Goal: Contribute content: Contribute content

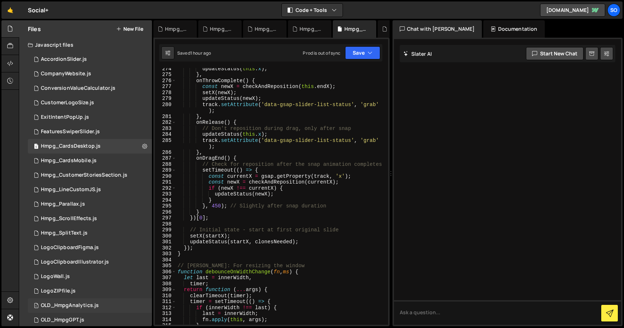
scroll to position [1811, 0]
click at [319, 85] on div "updateStatus ( this . x ) ; } , onThrowComplete ( ) { const newX = checkAndRepo…" at bounding box center [280, 199] width 209 height 268
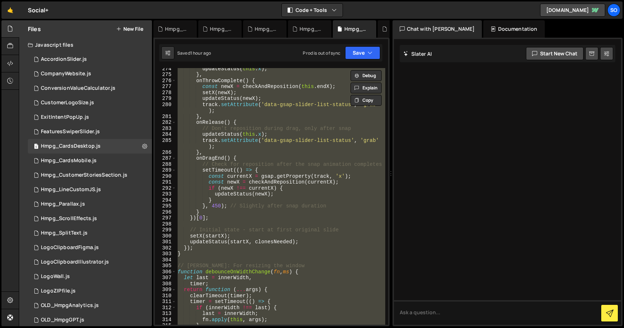
paste textarea "}"
type textarea "}"
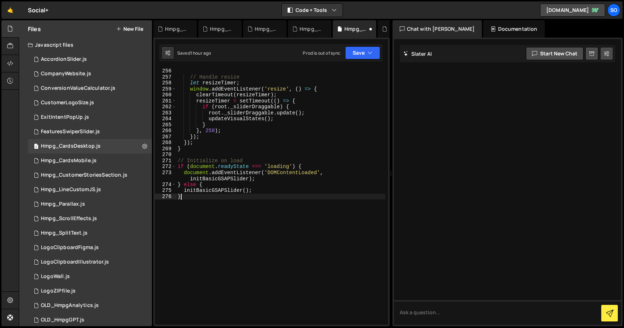
scroll to position [1708, 0]
click at [358, 52] on button "Save" at bounding box center [362, 52] width 35 height 13
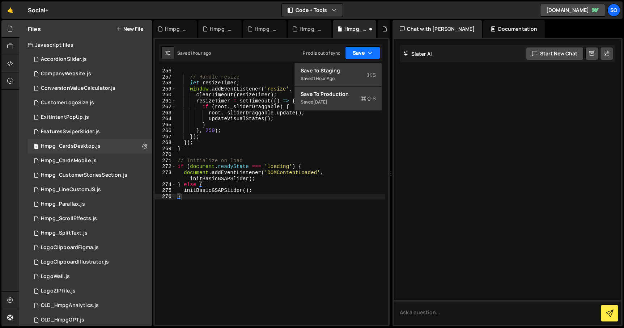
click at [365, 51] on button "Save" at bounding box center [362, 52] width 35 height 13
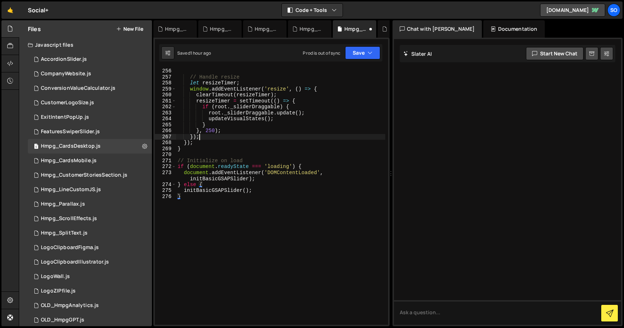
click at [291, 137] on div "// Handle resize let resizeTimer ; window . addEventListener ( 'resize' , ( ) =…" at bounding box center [280, 202] width 209 height 268
type textarea "initBasicGSAPSlider();"
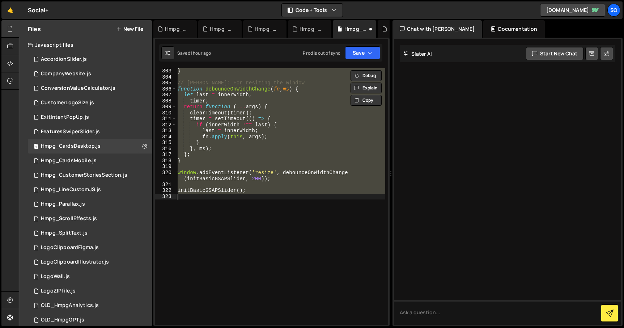
click at [215, 203] on div "} // Debouncer: For resizing the window function debounceOnWidthChange ( fn , m…" at bounding box center [280, 196] width 209 height 257
paste textarea
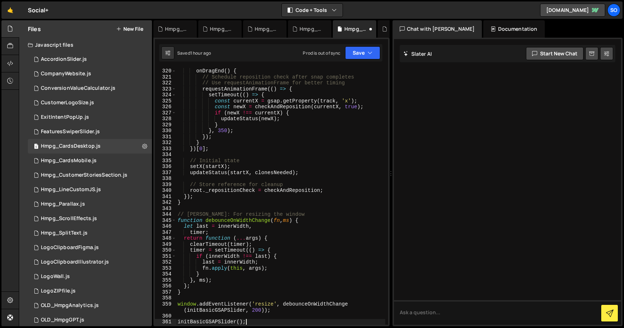
scroll to position [2054, 0]
click at [360, 51] on button "Save" at bounding box center [362, 52] width 35 height 13
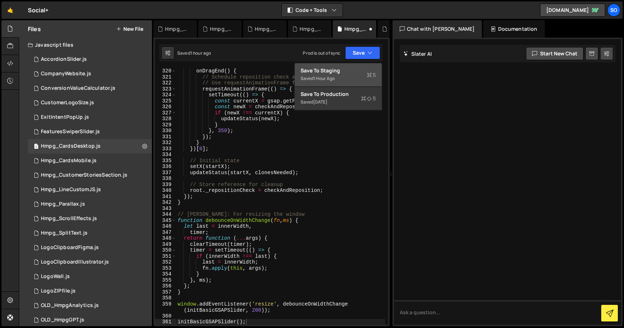
click at [335, 85] on button "Save to Staging S Saved 1 hour ago" at bounding box center [338, 75] width 87 height 24
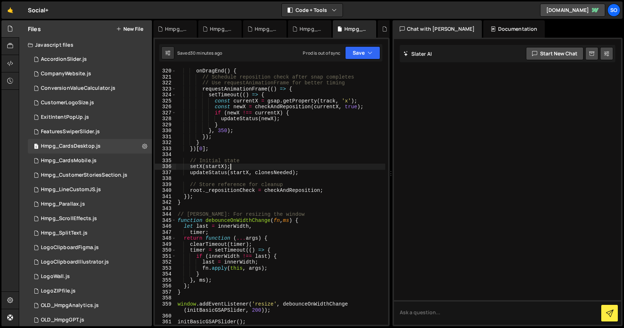
click at [267, 166] on div "onDragEnd ( ) { // Schedule reposition check after snap completes // Use reques…" at bounding box center [280, 202] width 209 height 268
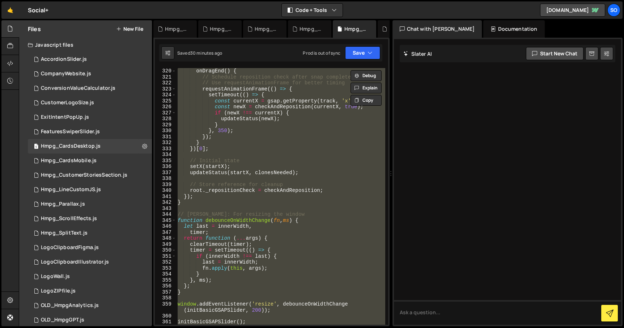
paste textarea
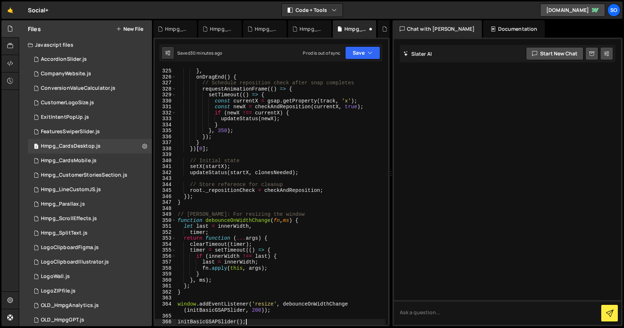
scroll to position [2114, 0]
click at [356, 48] on button "Save" at bounding box center [362, 52] width 35 height 13
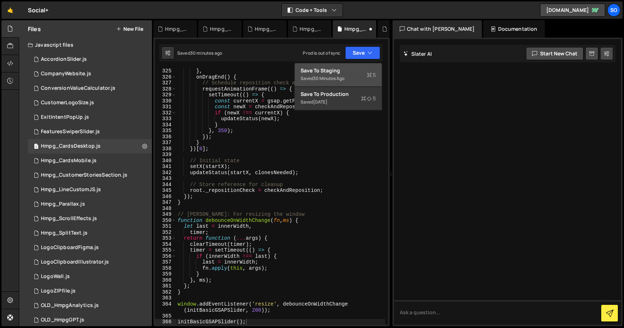
click at [330, 68] on div "Save to Staging S" at bounding box center [338, 70] width 75 height 7
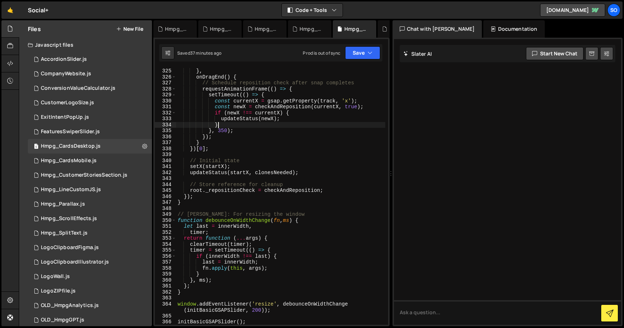
click at [274, 123] on div "} , onDragEnd ( ) { // Schedule reposition check after snap completes requestAn…" at bounding box center [280, 202] width 209 height 268
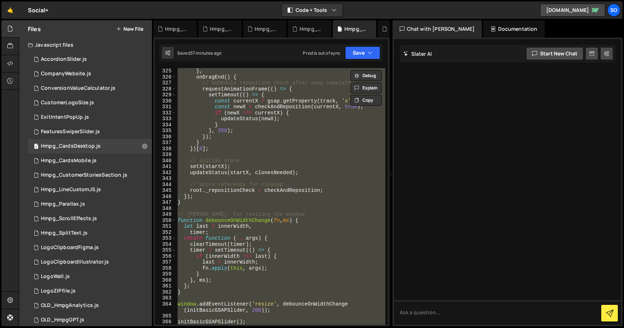
paste textarea
type textarea "initBasicGSAPSlider();"
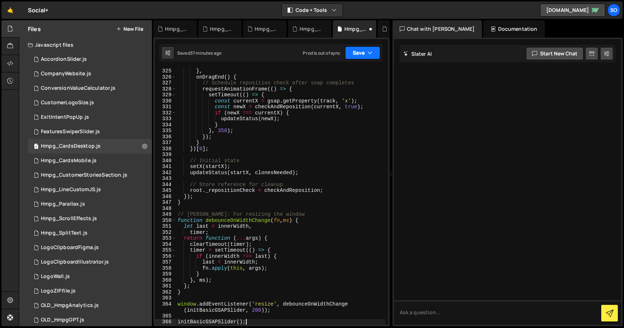
click at [363, 52] on button "Save" at bounding box center [362, 52] width 35 height 13
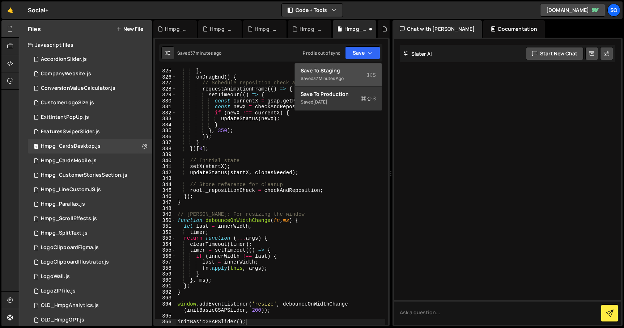
click at [345, 67] on div "Save to Staging S" at bounding box center [338, 70] width 75 height 7
